Goal: Task Accomplishment & Management: Complete application form

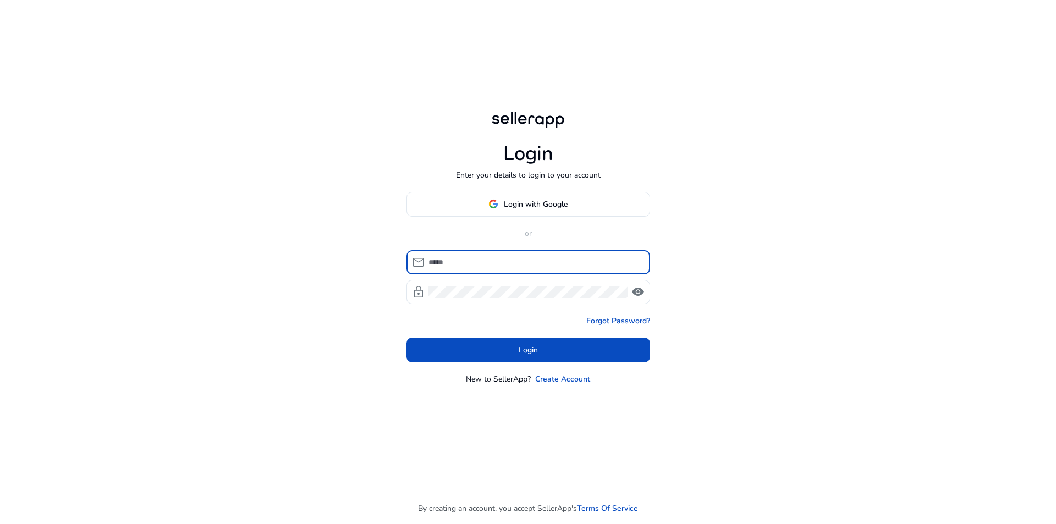
click at [545, 204] on span "Login with Google" at bounding box center [536, 205] width 64 height 12
